Goal: Transaction & Acquisition: Purchase product/service

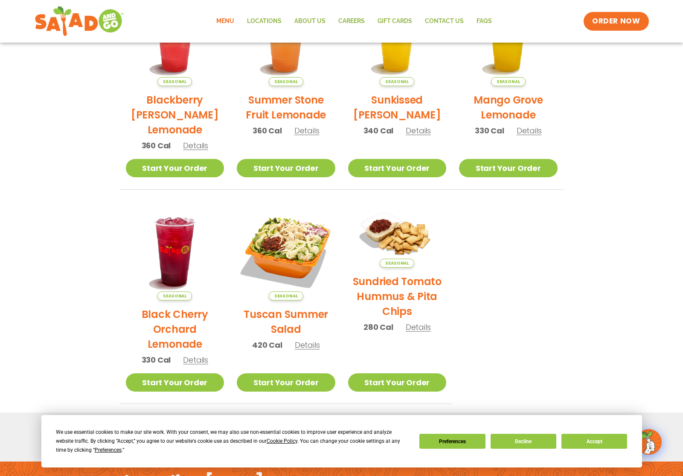
scroll to position [256, 0]
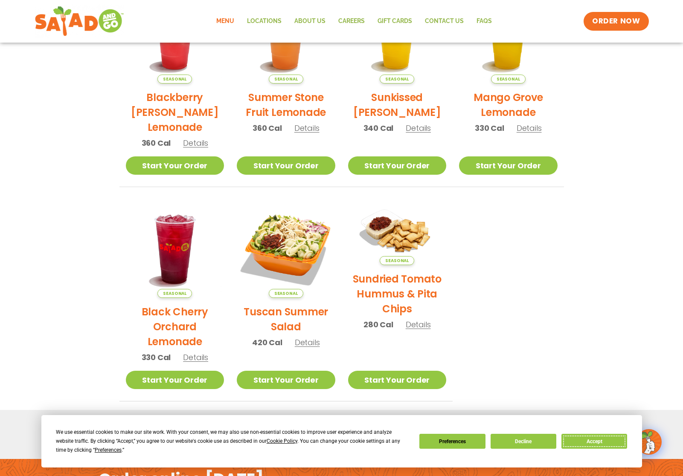
click at [590, 440] on button "Accept" at bounding box center [594, 441] width 66 height 15
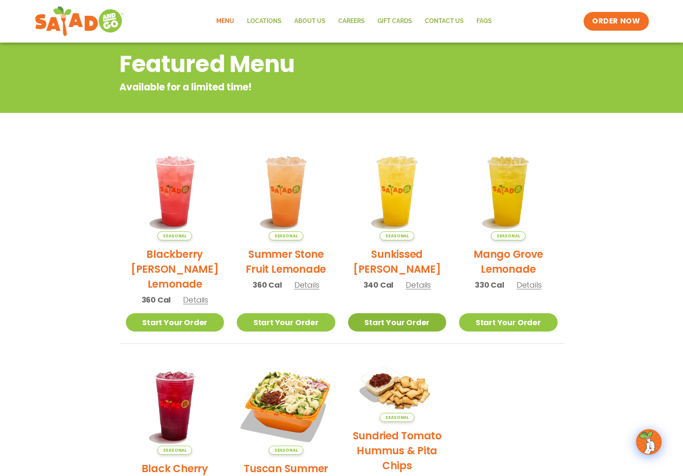
scroll to position [0, 0]
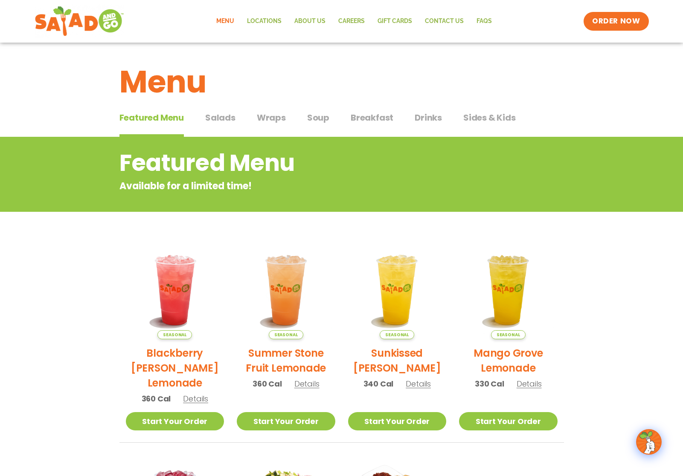
click at [219, 118] on span "Salads" at bounding box center [220, 117] width 30 height 13
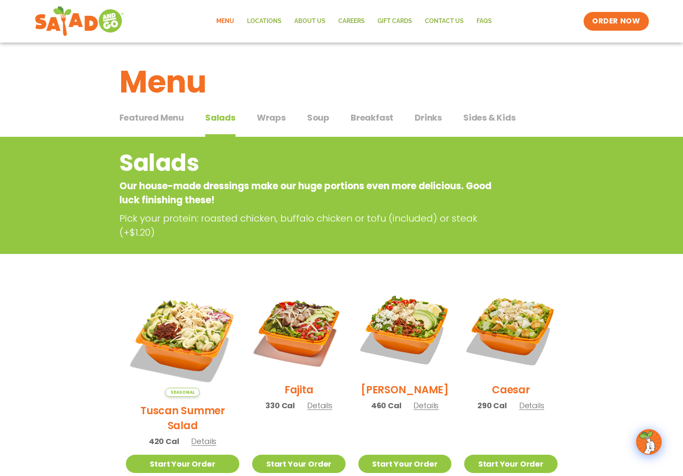
click at [271, 118] on span "Wraps" at bounding box center [271, 117] width 29 height 13
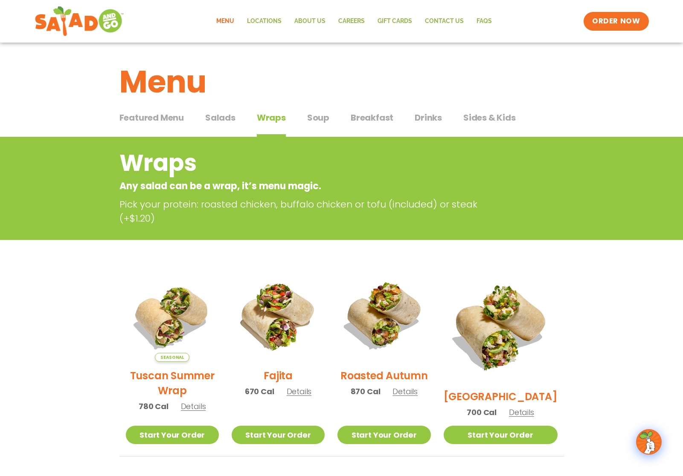
click at [320, 116] on span "Soup" at bounding box center [318, 117] width 22 height 13
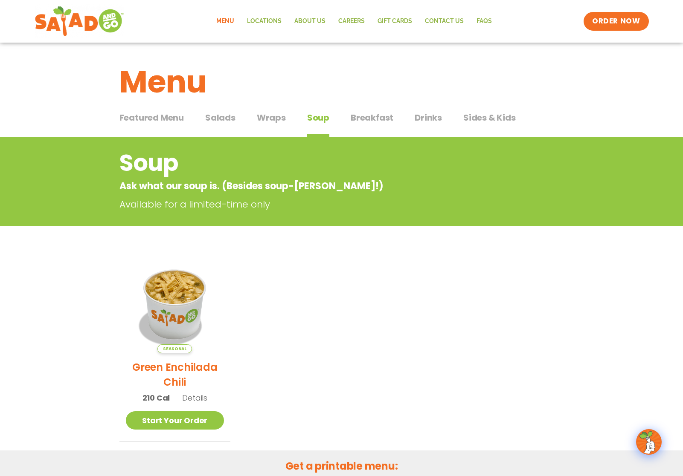
click at [369, 119] on span "Breakfast" at bounding box center [372, 117] width 43 height 13
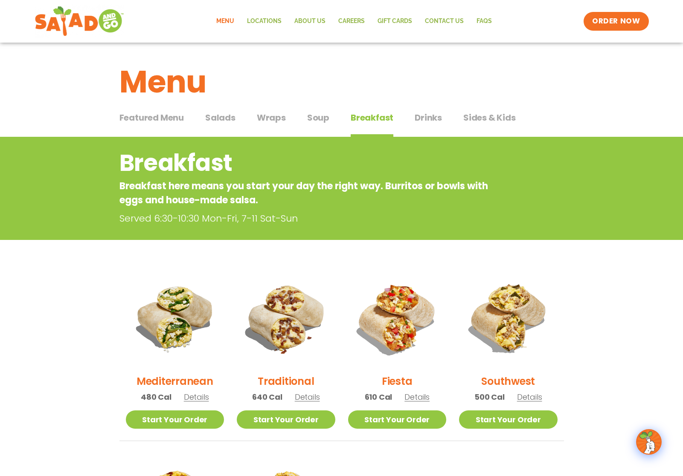
click at [481, 117] on span "Sides & Kids" at bounding box center [489, 117] width 52 height 13
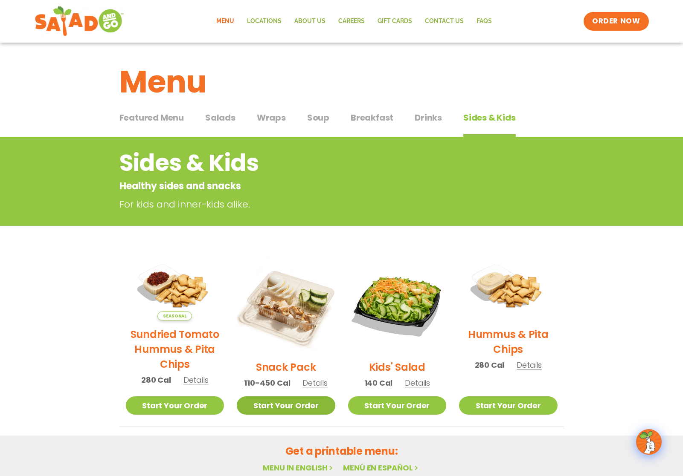
click at [303, 406] on link "Start Your Order" at bounding box center [286, 406] width 99 height 18
